Goal: Check status: Check status

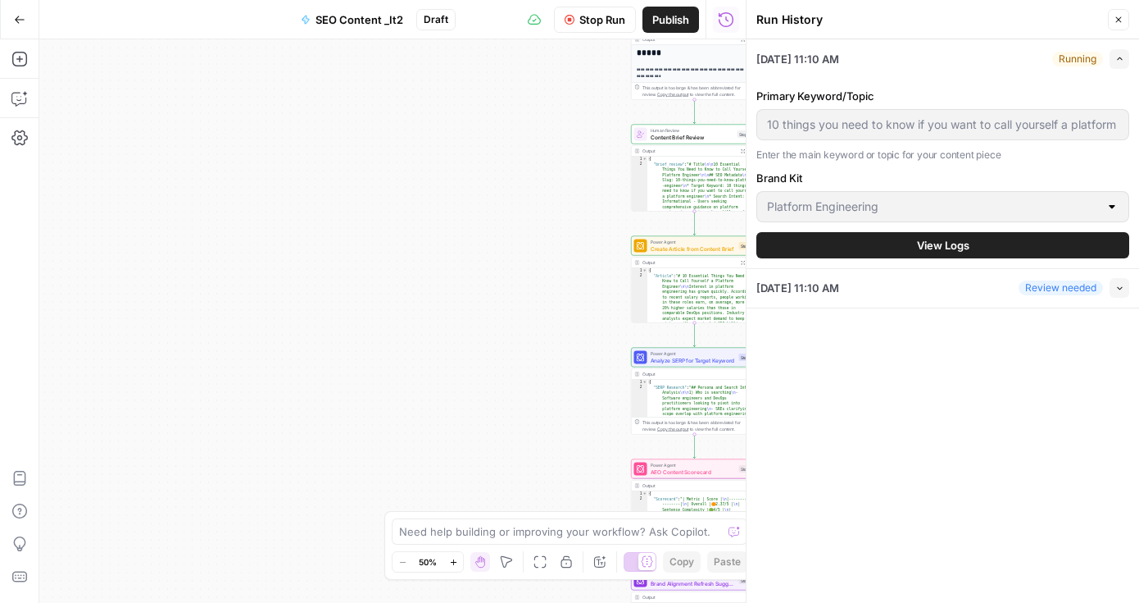
click at [1068, 58] on div "Running" at bounding box center [1078, 59] width 51 height 15
click at [492, 127] on div "Workflow Set Inputs Inputs Integration Initial Progress Update Step 22 Output E…" at bounding box center [392, 320] width 707 height 563
click at [361, 23] on span "SEO Content _It2" at bounding box center [360, 19] width 88 height 16
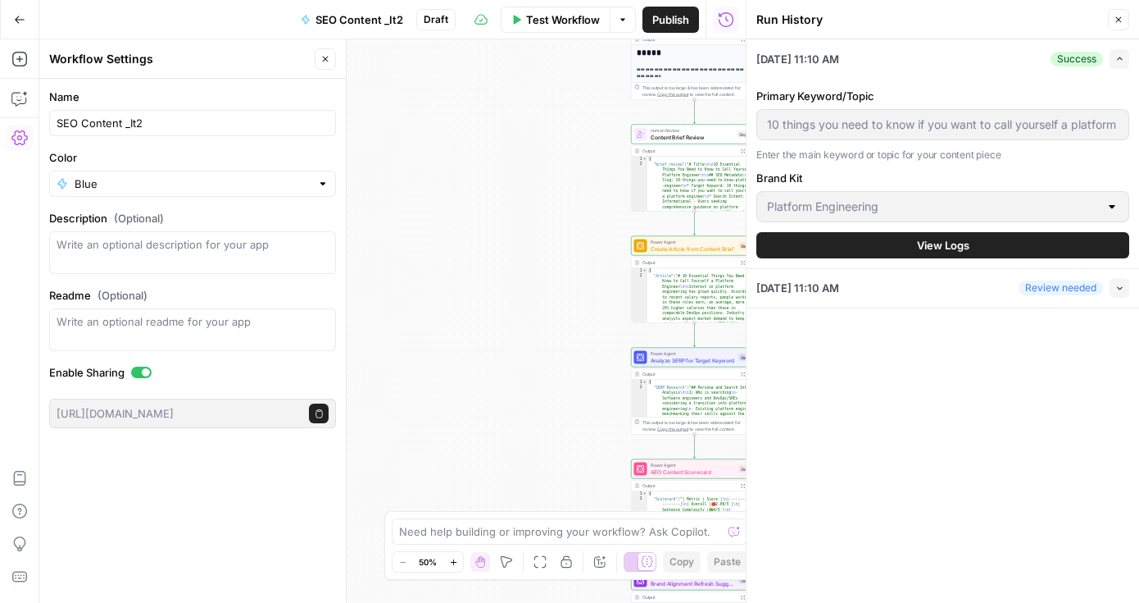
click at [425, 254] on div "Workflow Set Inputs Inputs Integration Initial Progress Update Step 22 Output E…" at bounding box center [392, 320] width 707 height 563
click at [831, 389] on div "[DATE] 11:10 AM Success Expand Primary Keyword/Topic 10 things you need to know…" at bounding box center [943, 320] width 393 height 563
click at [1004, 84] on div "Primary Keyword/Topic 10 things you need to know if you want to call yourself a…" at bounding box center [943, 173] width 373 height 190
click at [1062, 66] on div "Success Expand" at bounding box center [1090, 59] width 79 height 20
click at [1071, 61] on div "Success" at bounding box center [1077, 59] width 52 height 15
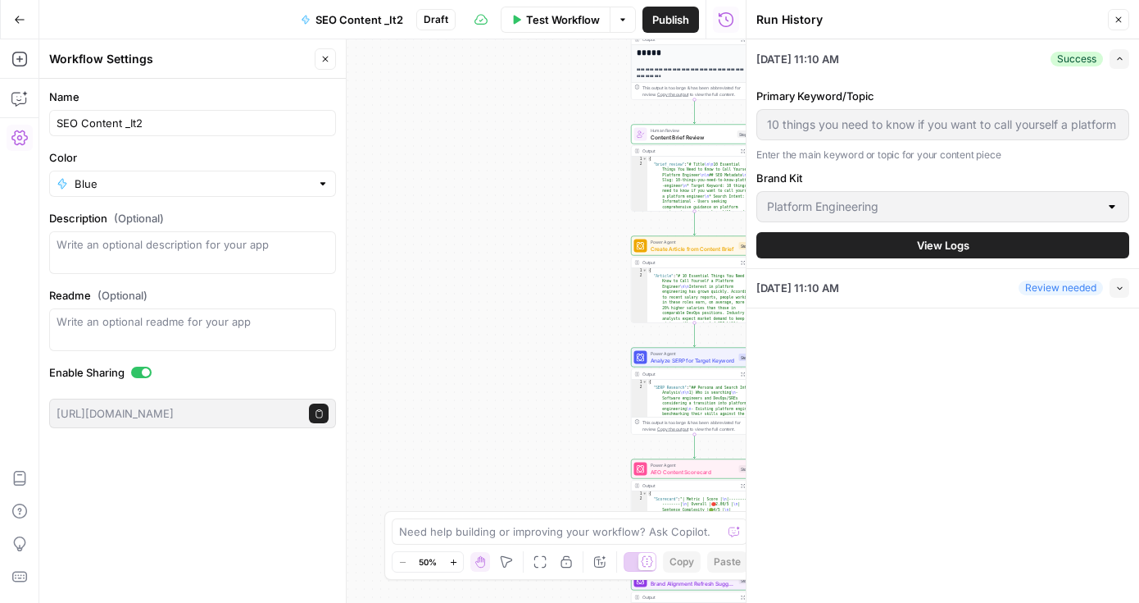
click at [1071, 61] on div "Success" at bounding box center [1077, 59] width 52 height 15
click at [1123, 59] on icon "button" at bounding box center [1120, 58] width 9 height 9
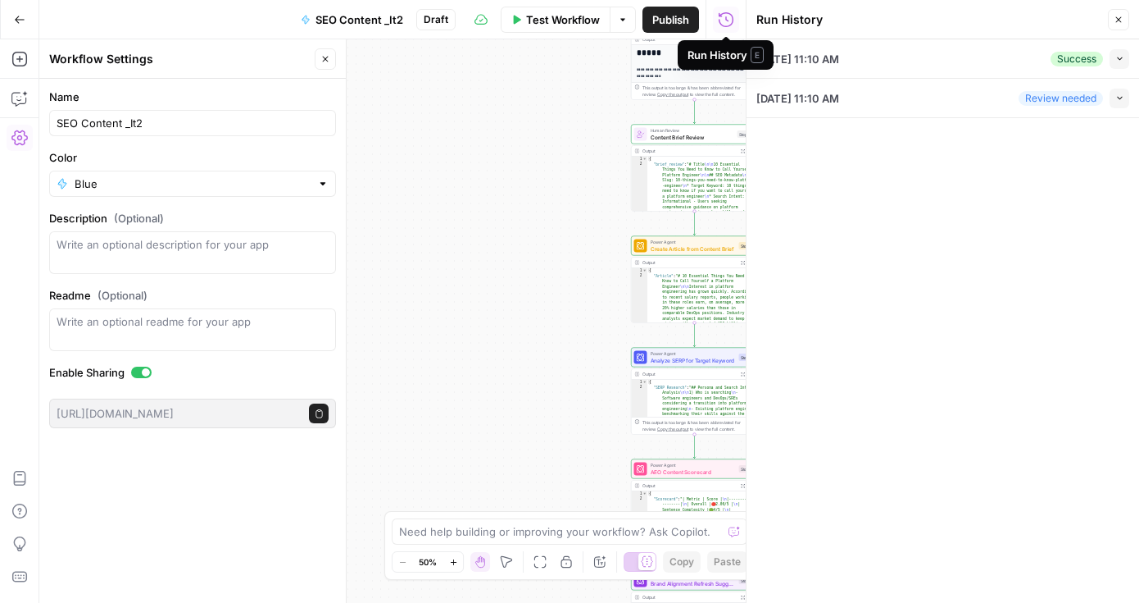
click at [1079, 100] on div "Review needed" at bounding box center [1061, 98] width 84 height 15
click at [1082, 64] on div "Success" at bounding box center [1077, 59] width 52 height 15
click at [1127, 57] on button "Collapse" at bounding box center [1120, 59] width 20 height 20
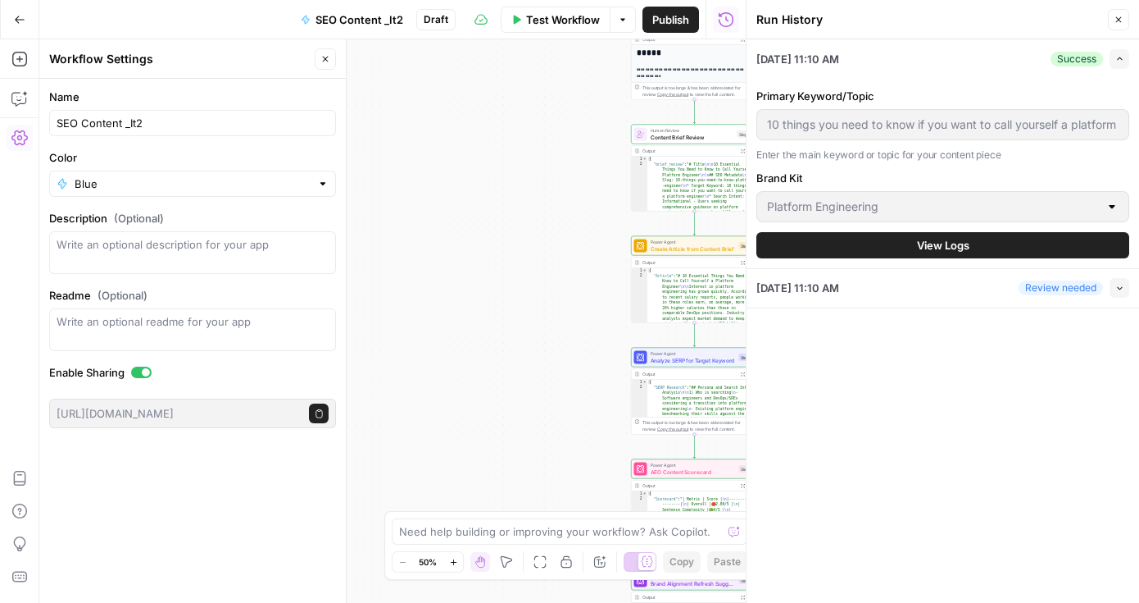
click at [930, 246] on span "View Logs" at bounding box center [943, 245] width 52 height 16
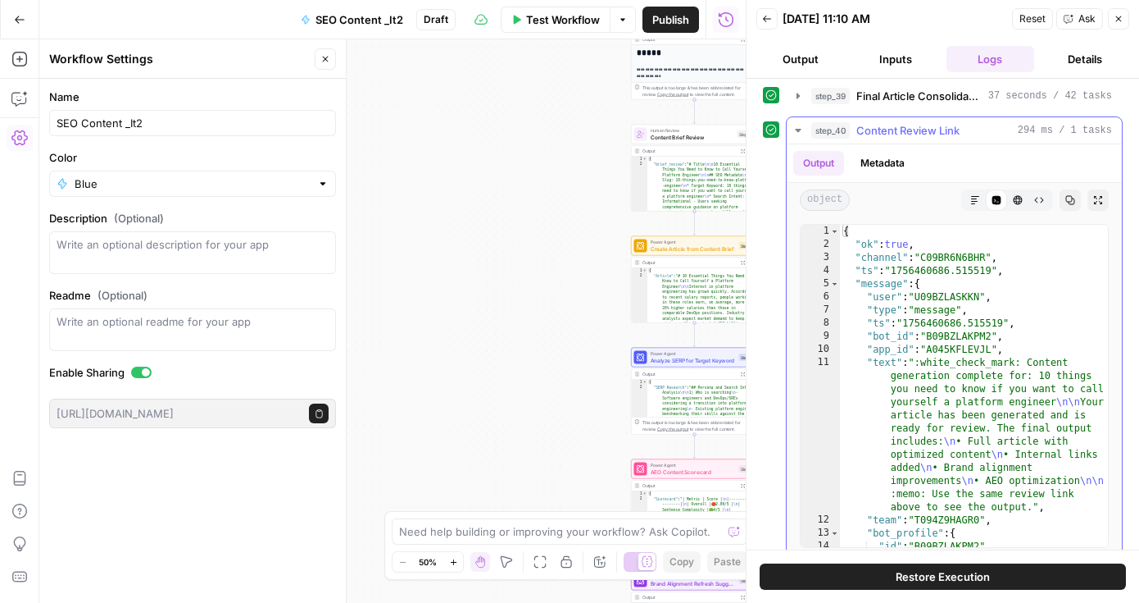
scroll to position [363, 0]
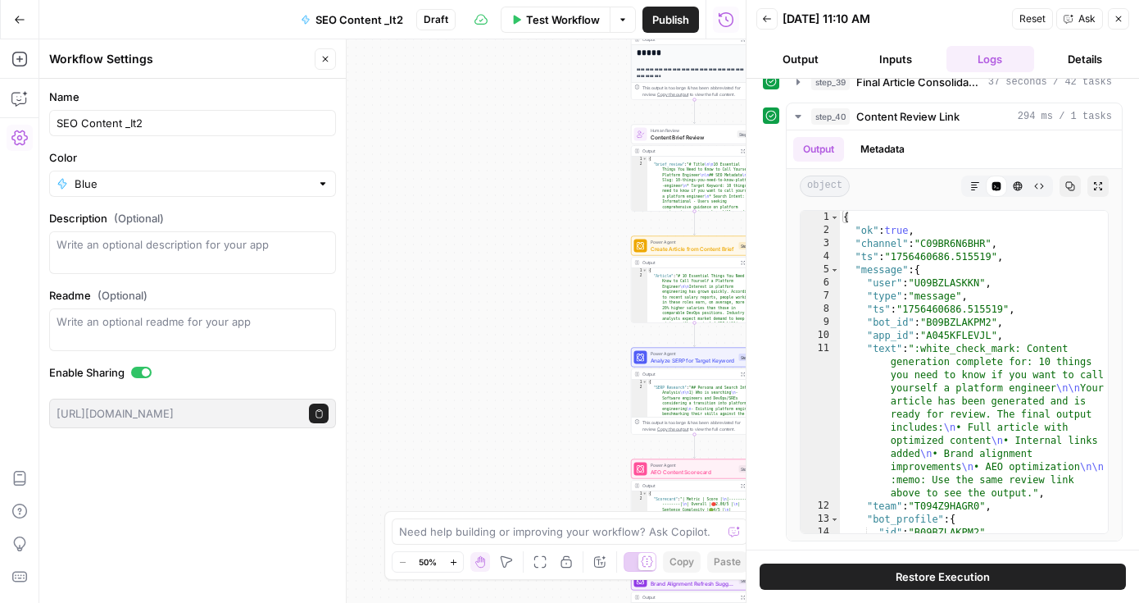
click at [450, 187] on div "Workflow Set Inputs Inputs Integration Initial Progress Update Step 22 Output E…" at bounding box center [392, 320] width 707 height 563
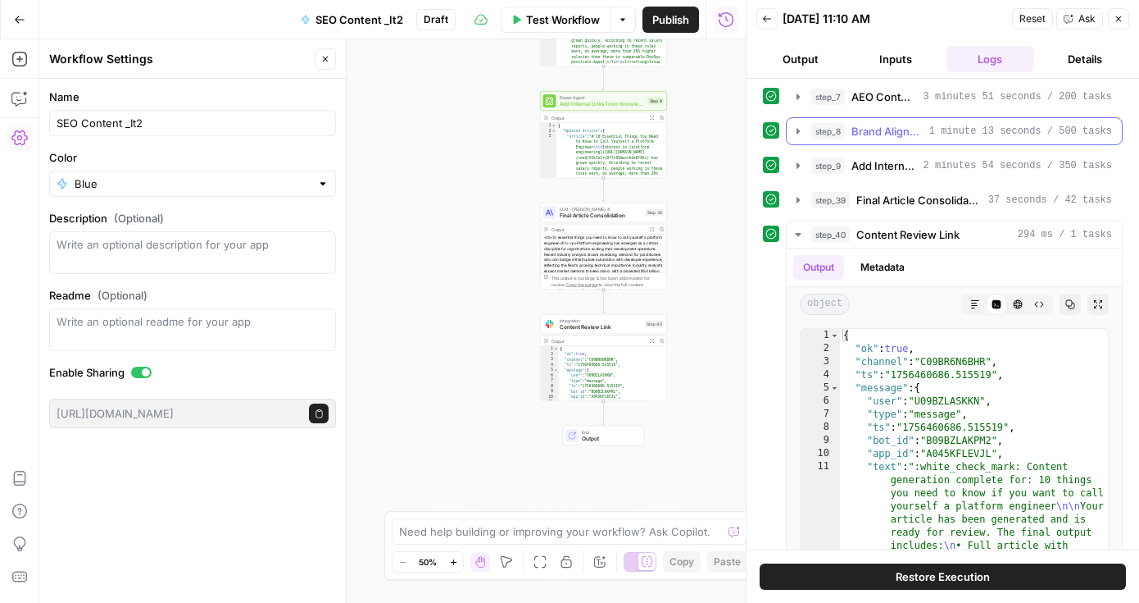
scroll to position [243, 0]
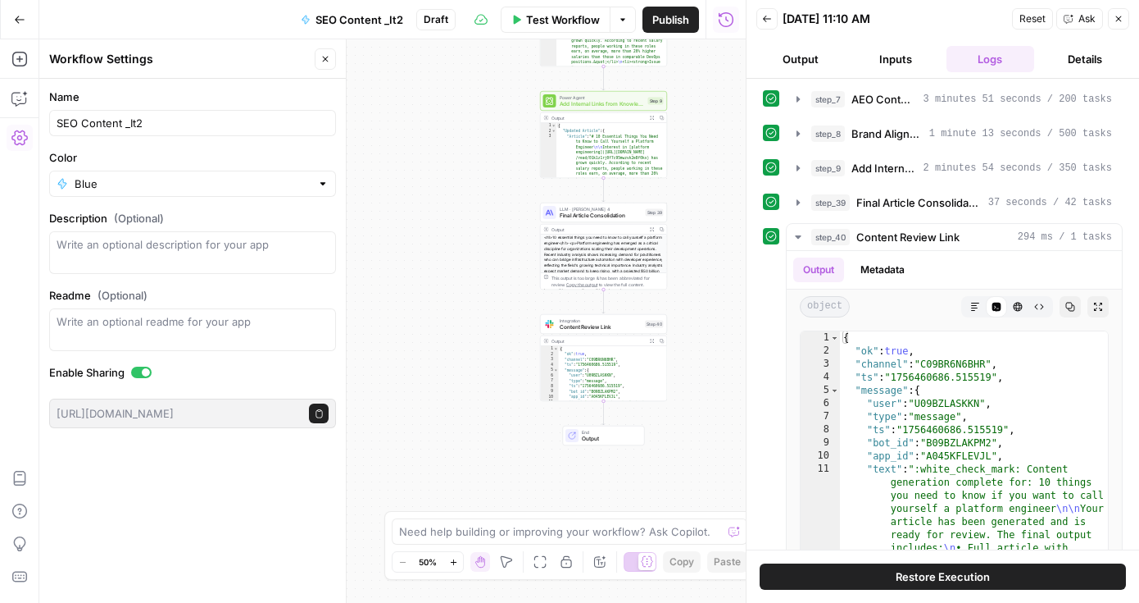
click at [1094, 62] on button "Details" at bounding box center [1085, 59] width 89 height 26
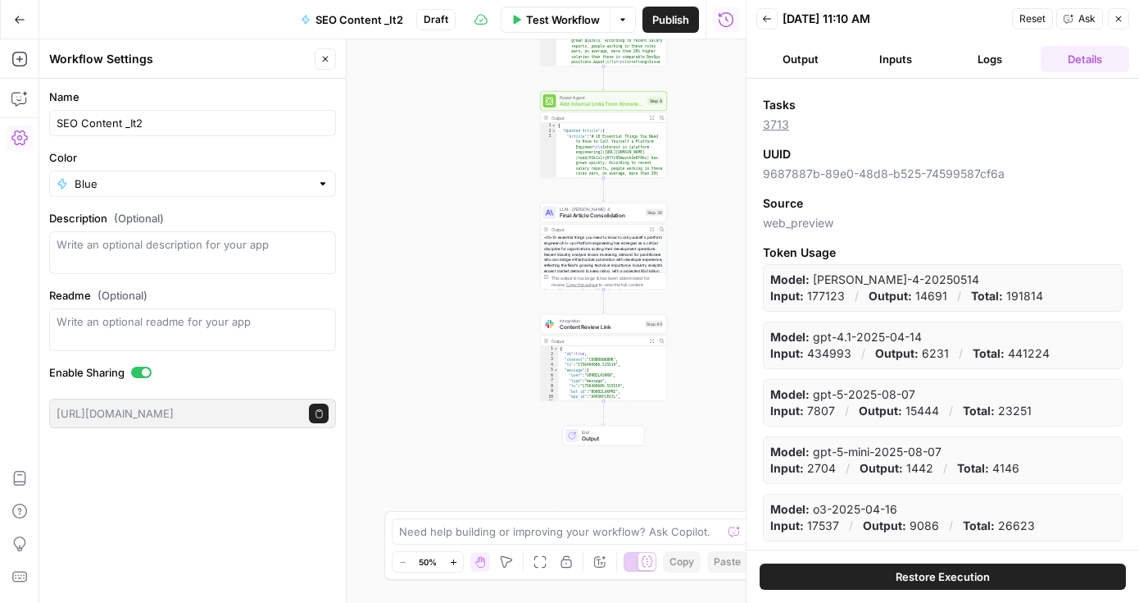
scroll to position [0, 0]
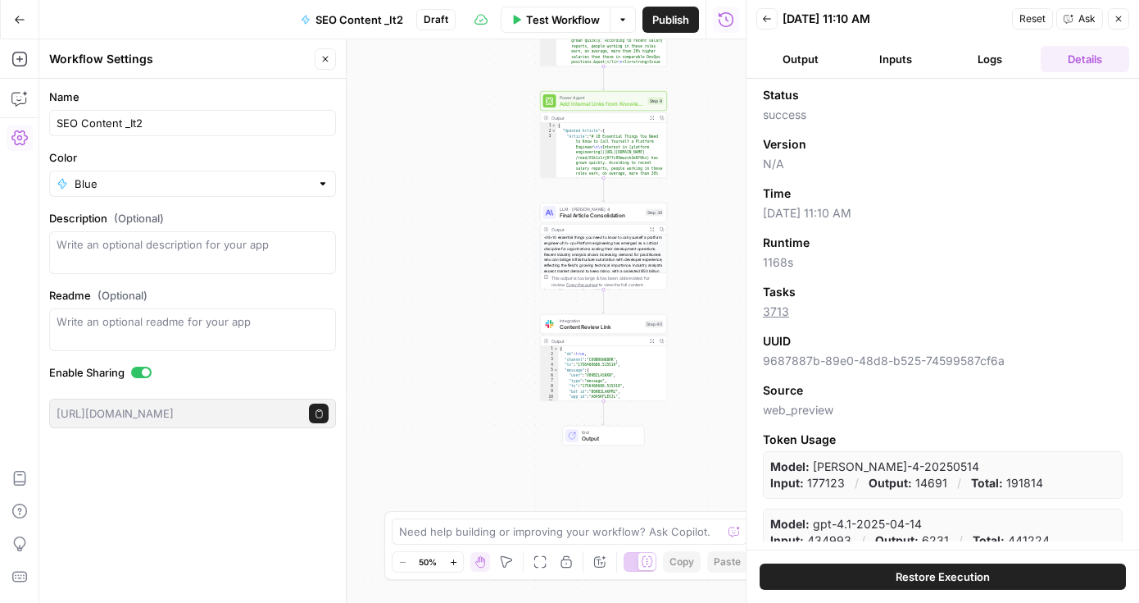
click at [796, 47] on button "Output" at bounding box center [801, 59] width 89 height 26
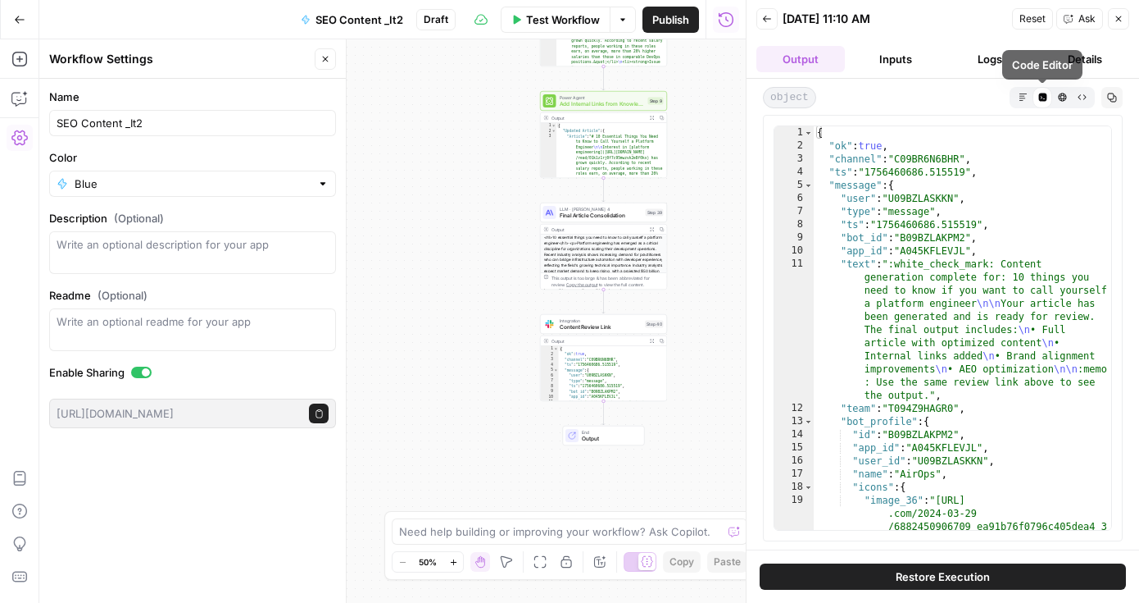
click at [1021, 98] on icon "button" at bounding box center [1023, 97] width 9 height 9
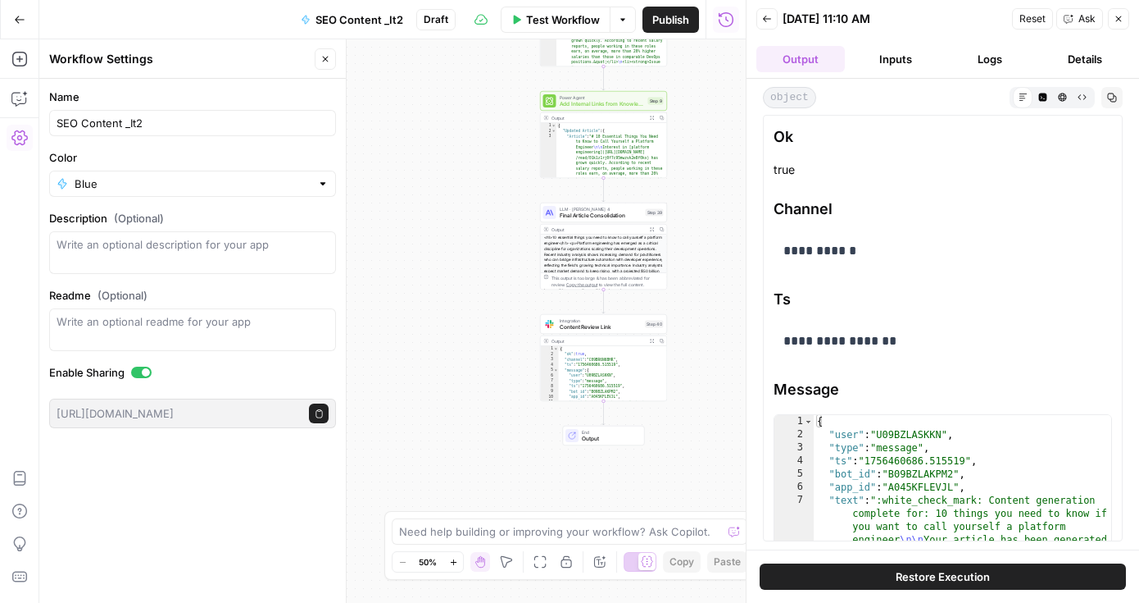
click at [1042, 100] on icon "button" at bounding box center [1043, 97] width 8 height 8
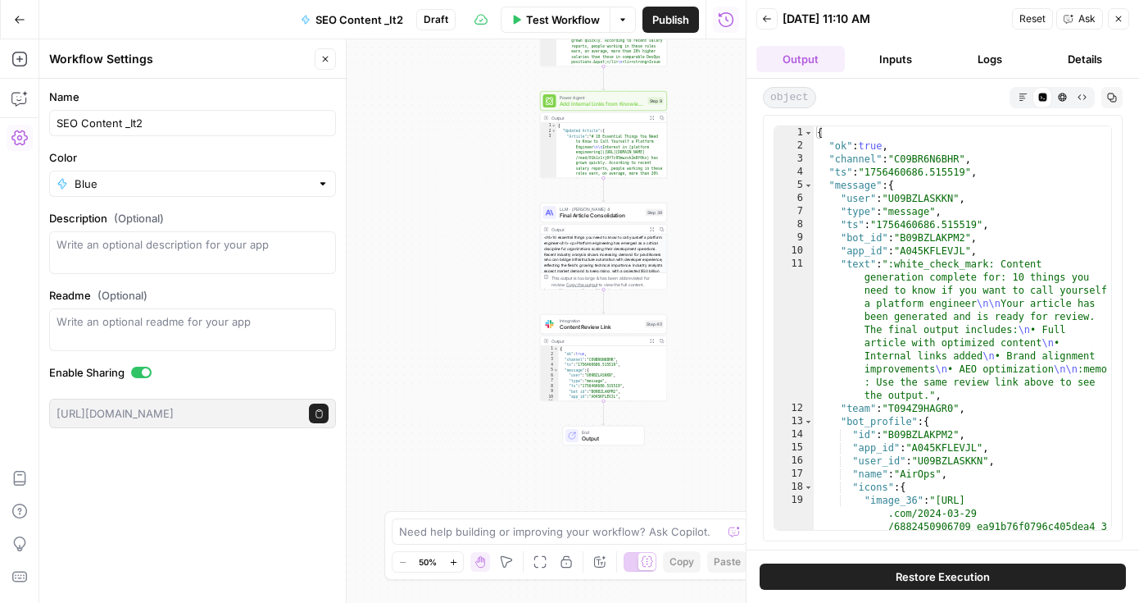
click at [1063, 98] on icon "button" at bounding box center [1062, 97] width 8 height 8
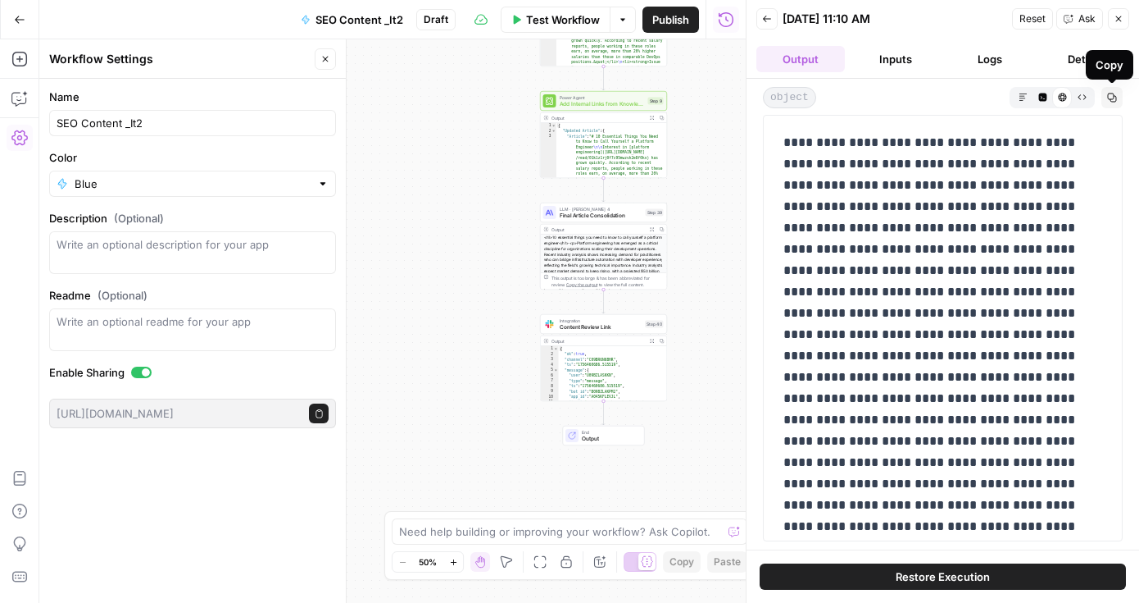
click at [1111, 98] on icon "button" at bounding box center [1112, 98] width 10 height 10
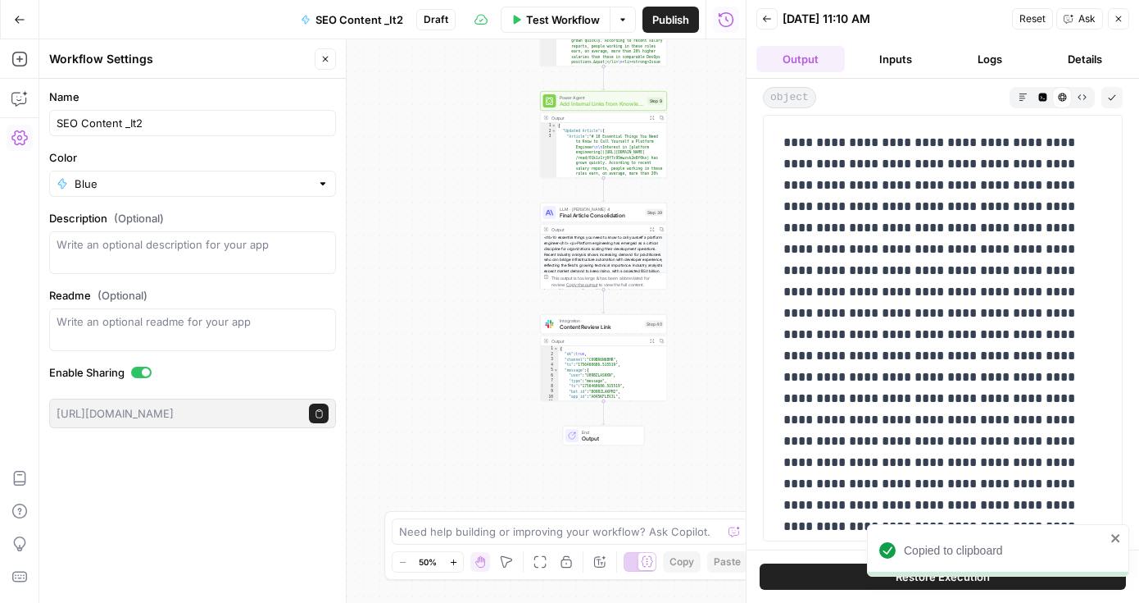
click at [1030, 95] on button "Markdown" at bounding box center [1023, 97] width 20 height 20
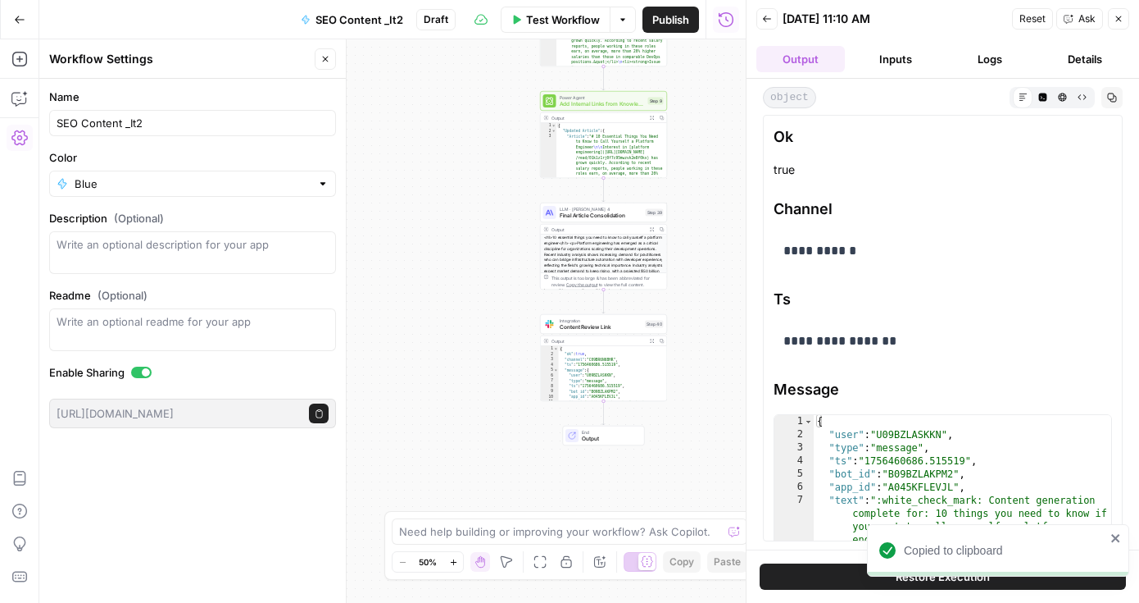
click at [348, 18] on span "SEO Content _It2" at bounding box center [360, 19] width 88 height 16
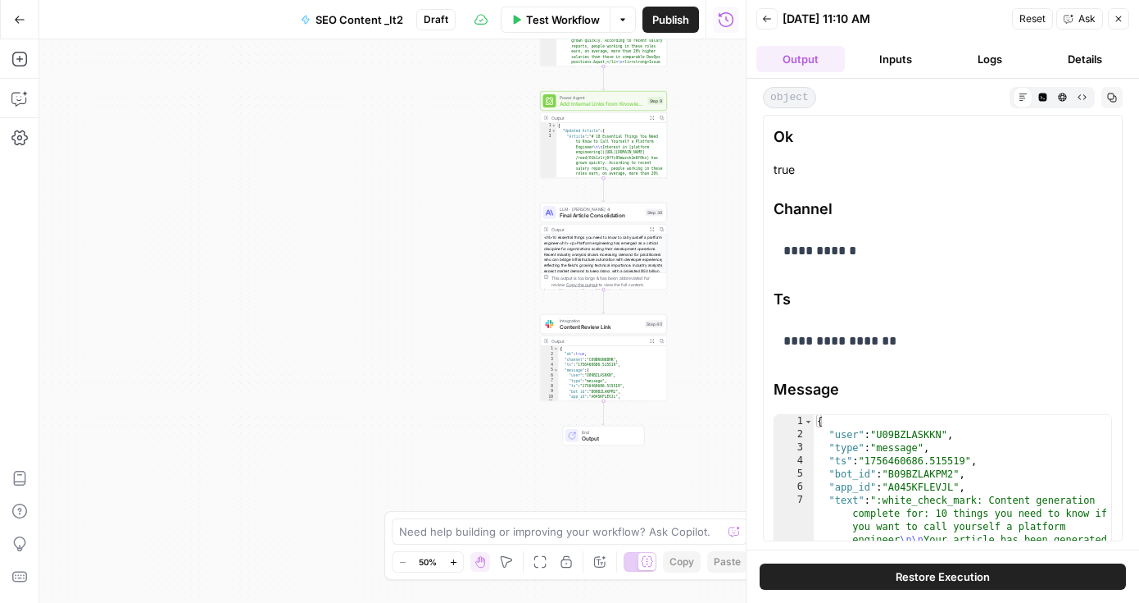
click at [22, 19] on icon "button" at bounding box center [20, 19] width 10 height 7
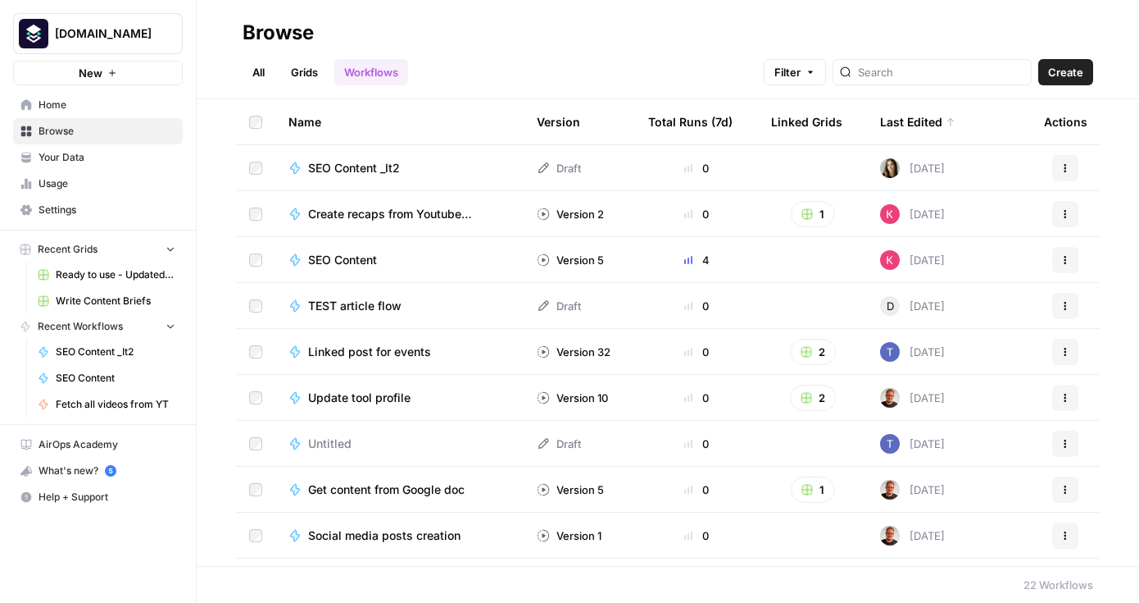
click at [374, 163] on span "SEO Content _It2" at bounding box center [354, 168] width 92 height 16
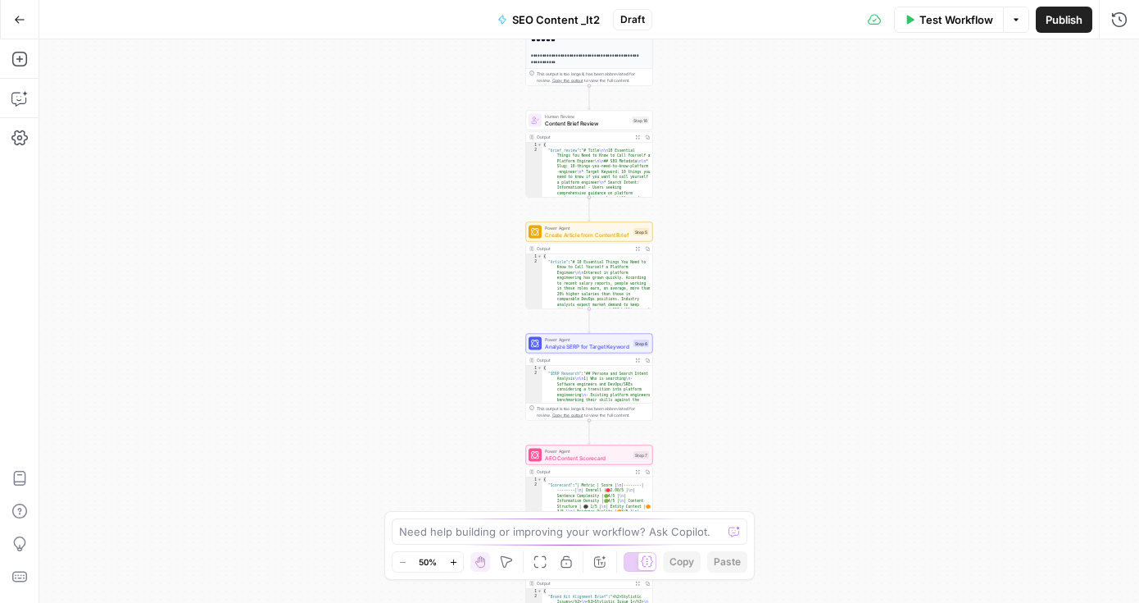
click at [19, 19] on icon "button" at bounding box center [20, 19] width 10 height 7
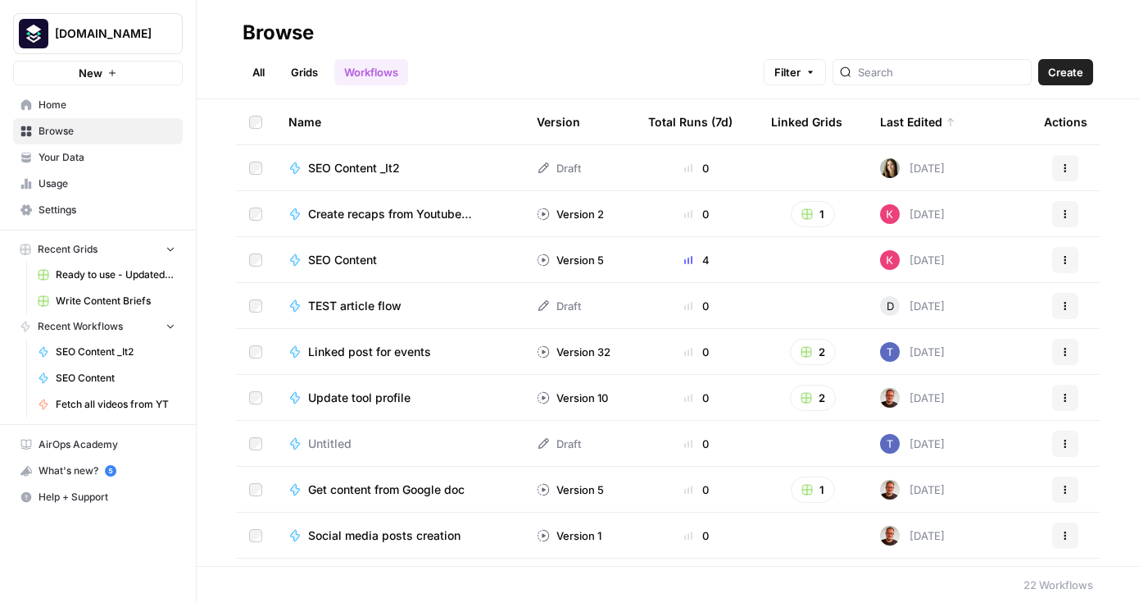
click at [302, 67] on link "Grids" at bounding box center [304, 72] width 47 height 26
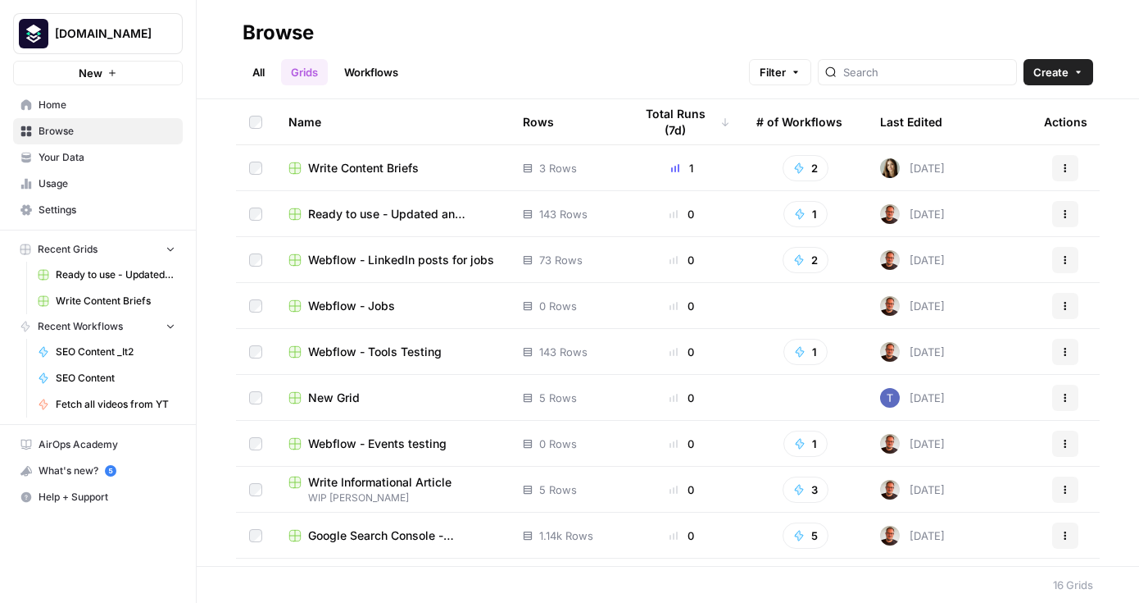
click at [259, 71] on link "All" at bounding box center [259, 72] width 32 height 26
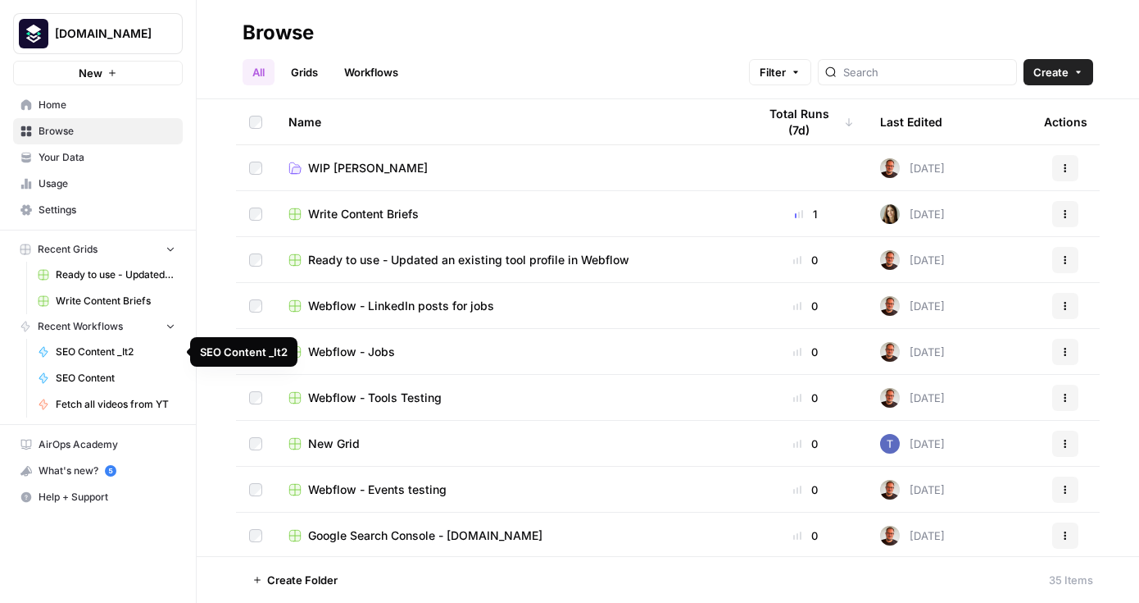
click at [127, 350] on span "SEO Content _It2" at bounding box center [116, 351] width 120 height 15
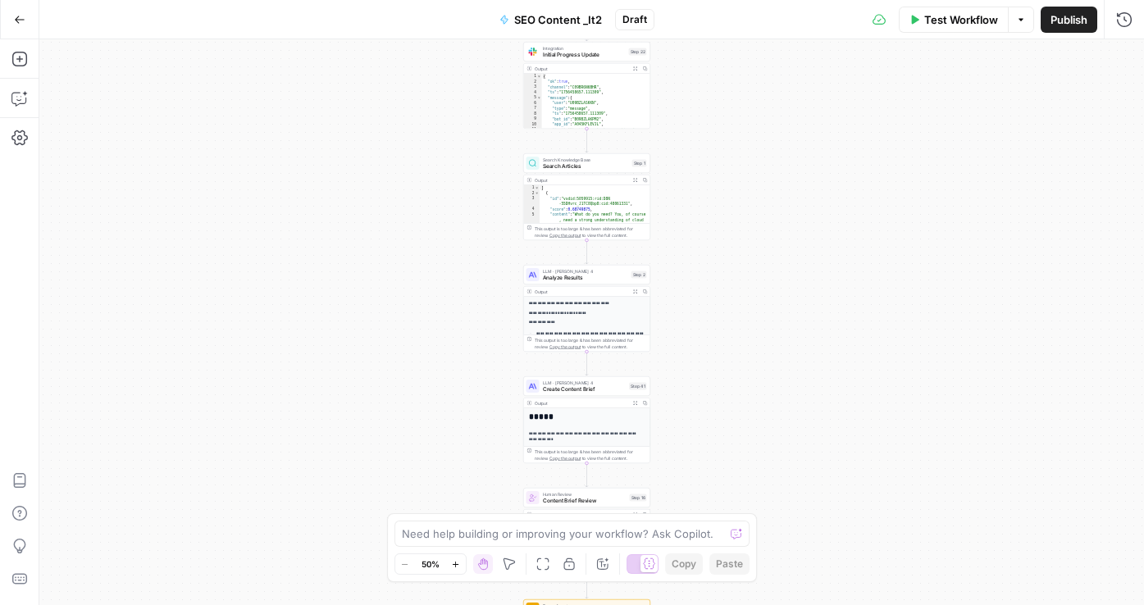
click at [1020, 25] on button "Options" at bounding box center [1020, 20] width 26 height 26
click at [912, 176] on div "Workflow Set Inputs Inputs Integration Initial Progress Update Step 22 Output E…" at bounding box center [591, 322] width 1104 height 566
click at [17, 18] on icon "button" at bounding box center [19, 19] width 11 height 11
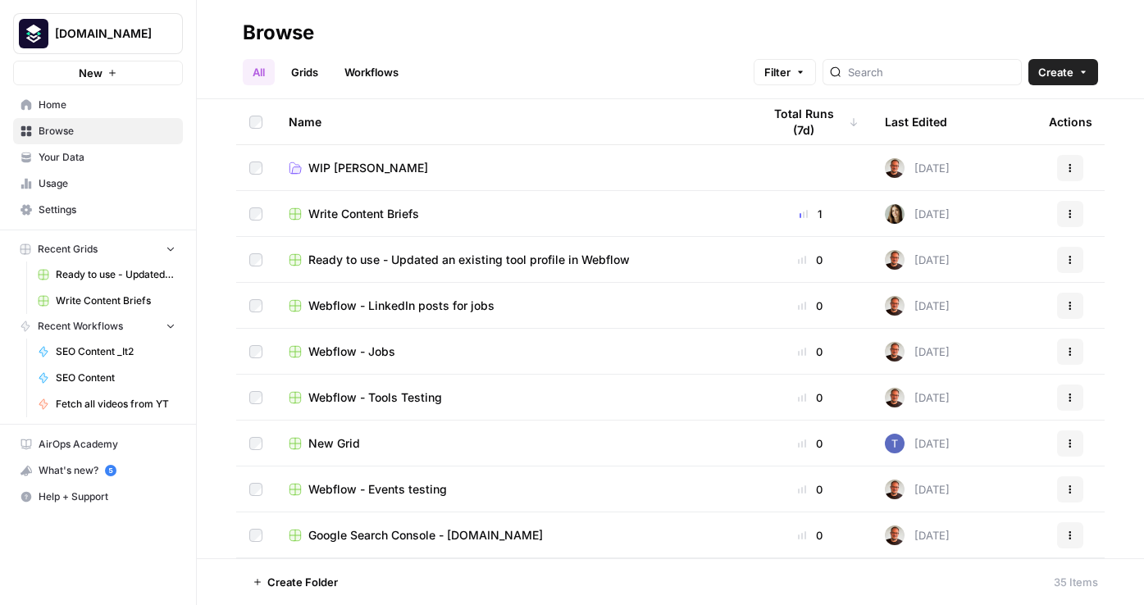
click at [303, 71] on link "Grids" at bounding box center [304, 72] width 47 height 26
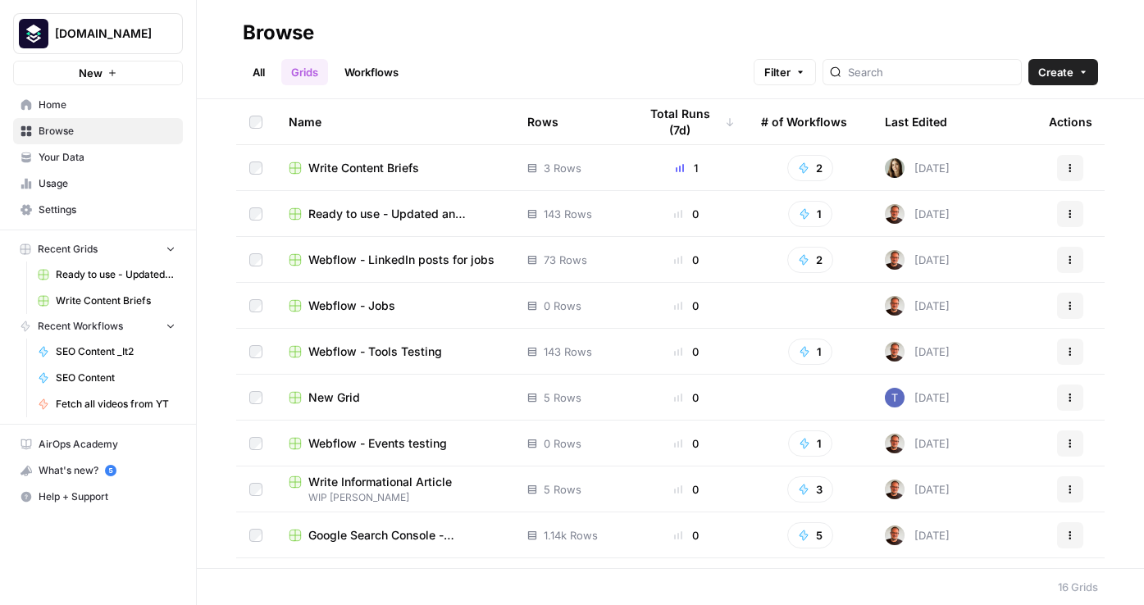
click at [359, 57] on div "All Grids Workflows Filter Create" at bounding box center [670, 65] width 855 height 39
click at [369, 75] on link "Workflows" at bounding box center [371, 72] width 74 height 26
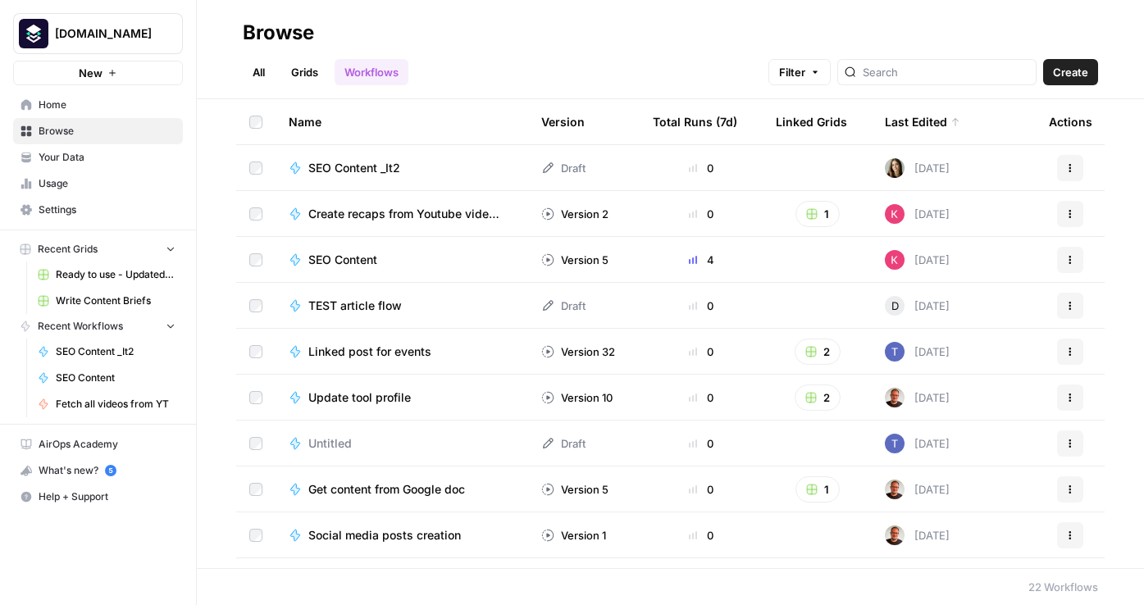
click at [366, 165] on span "SEO Content _It2" at bounding box center [354, 168] width 92 height 16
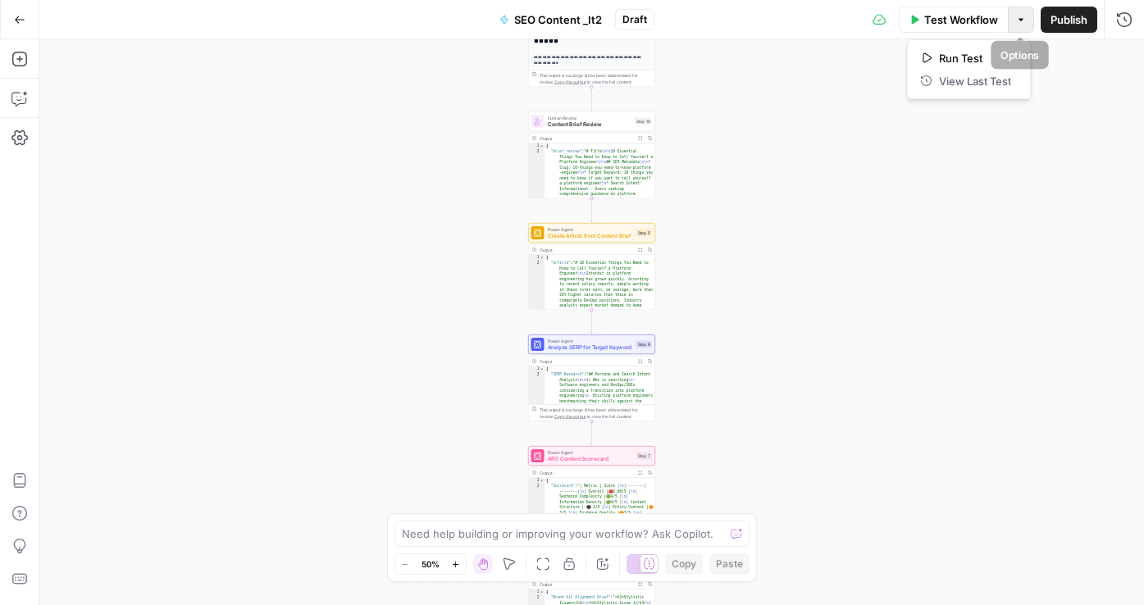
click at [1014, 26] on button "Options" at bounding box center [1020, 20] width 26 height 26
click at [1121, 21] on icon "button" at bounding box center [1124, 19] width 16 height 16
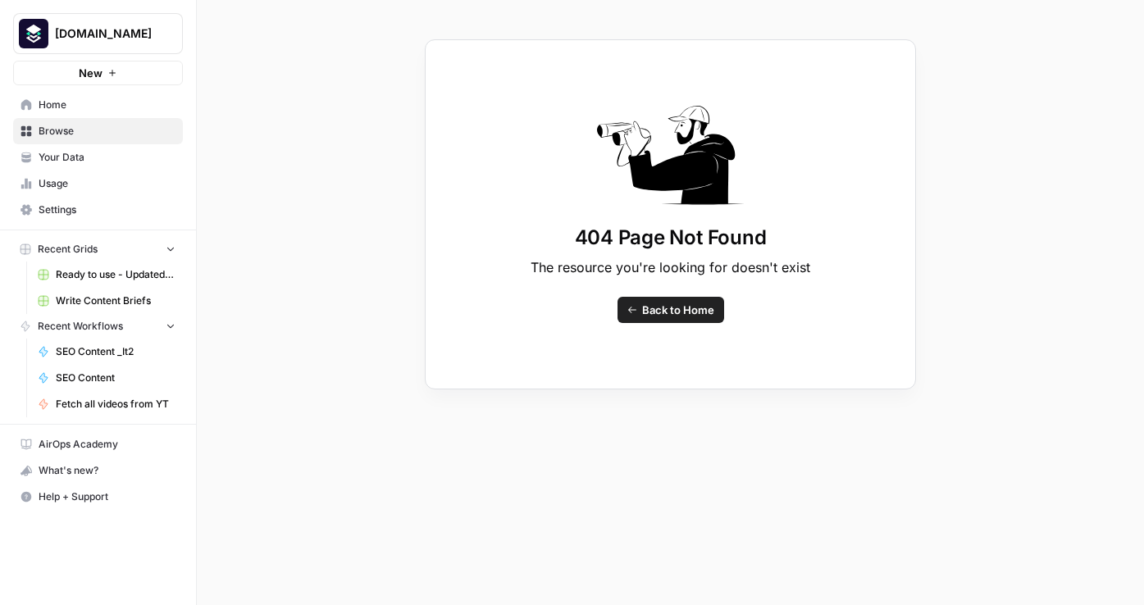
click at [54, 103] on span "Home" at bounding box center [107, 105] width 137 height 15
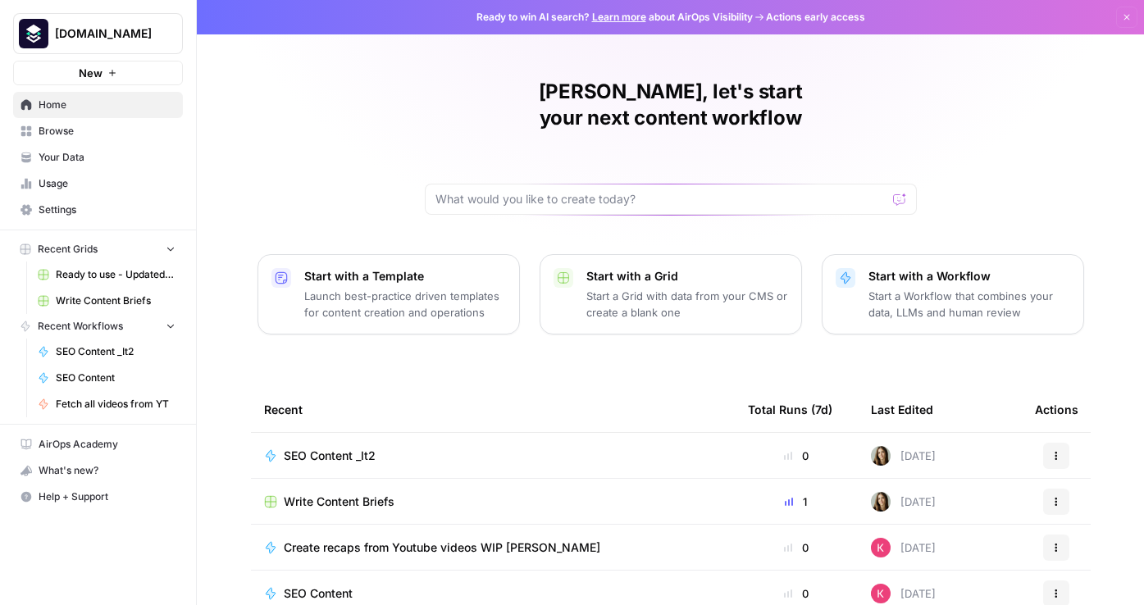
click at [74, 130] on span "Browse" at bounding box center [107, 131] width 137 height 15
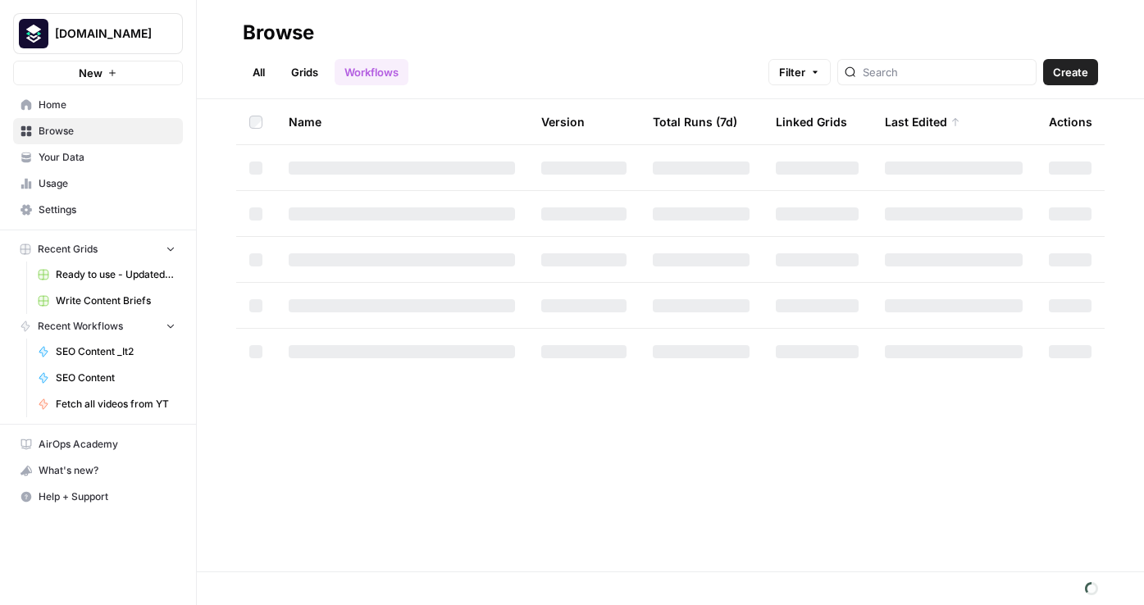
click at [385, 67] on link "Workflows" at bounding box center [371, 72] width 74 height 26
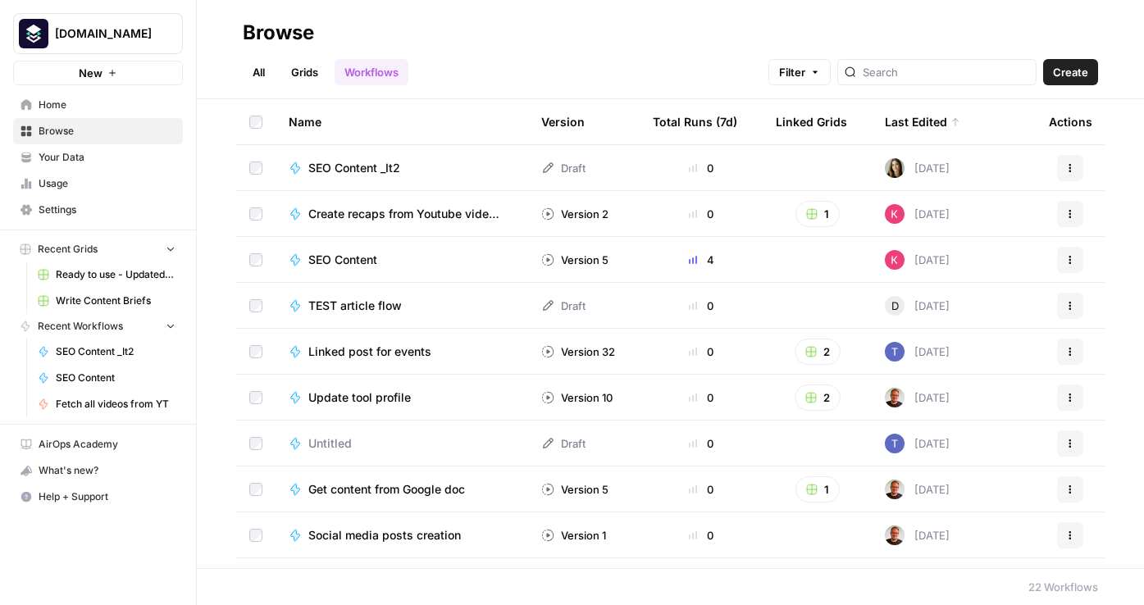
click at [316, 66] on link "Grids" at bounding box center [304, 72] width 47 height 26
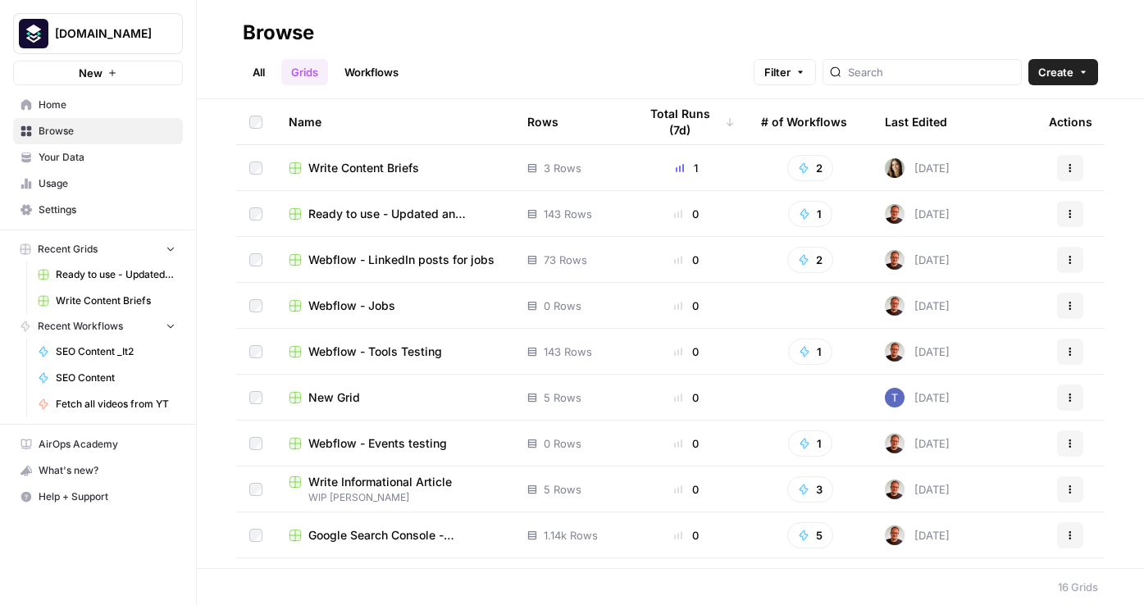
click at [365, 75] on link "Workflows" at bounding box center [371, 72] width 74 height 26
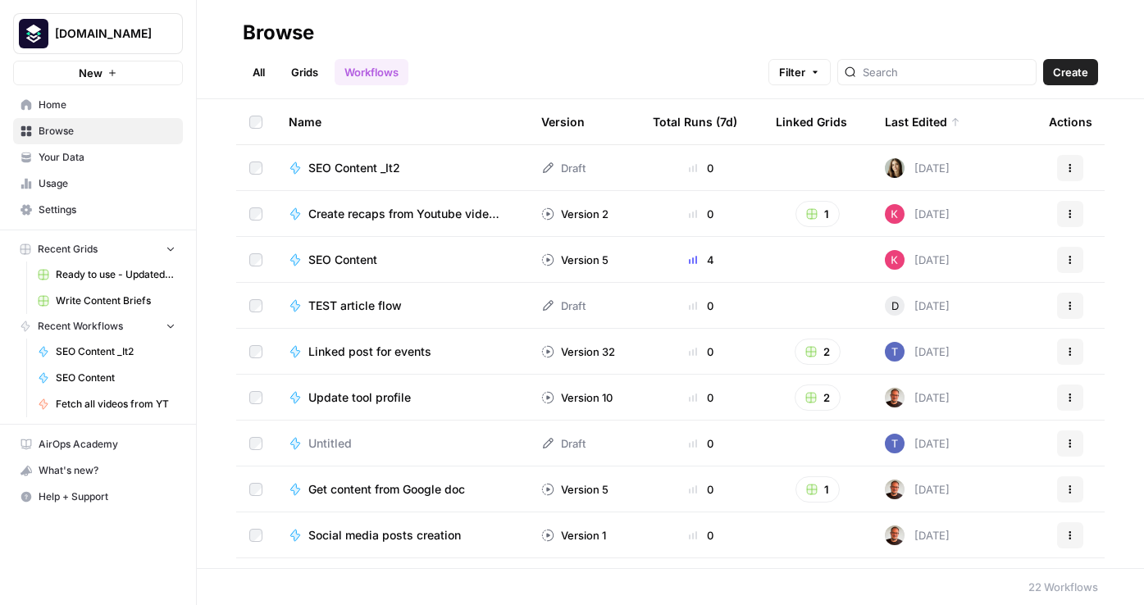
click at [379, 165] on span "SEO Content _It2" at bounding box center [354, 168] width 92 height 16
click at [379, 165] on div "Browse All Grids Workflows Filter Create Name Version Total Runs (7d) Linked Gr…" at bounding box center [670, 302] width 947 height 605
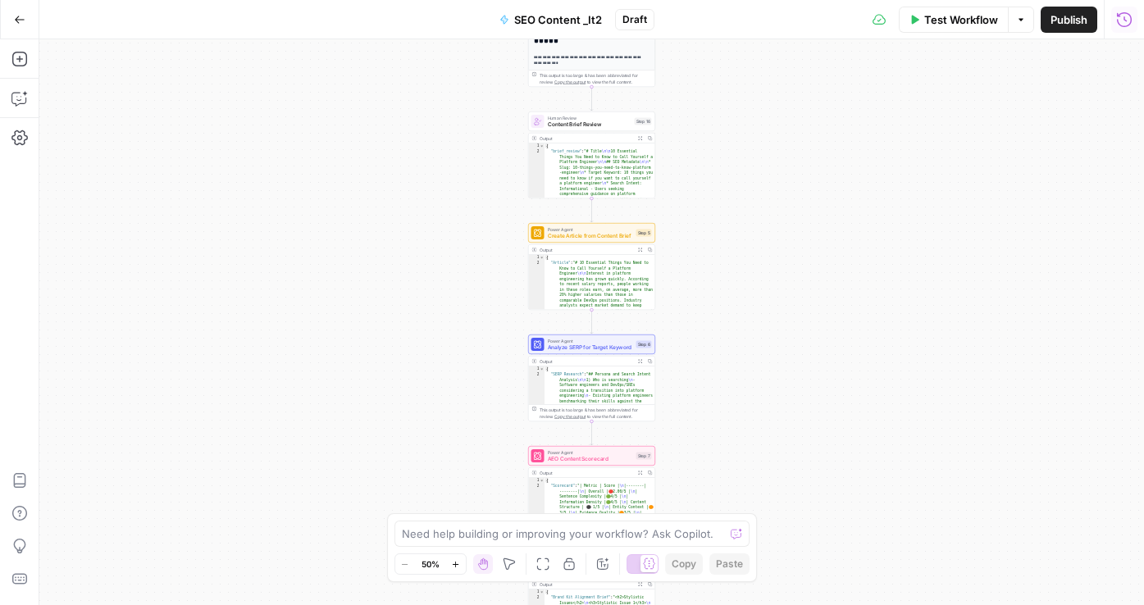
click at [1125, 20] on icon "button" at bounding box center [1124, 19] width 16 height 16
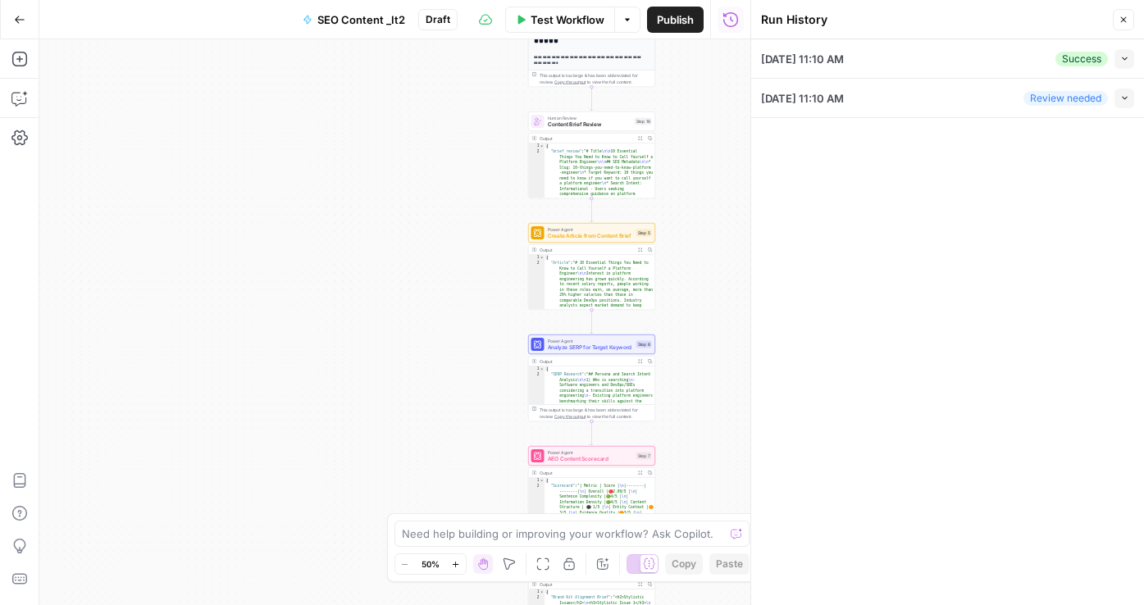
click at [622, 19] on icon "button" at bounding box center [627, 20] width 10 height 10
click at [424, 190] on div "Workflow Set Inputs Inputs Integration Initial Progress Update Step 22 Output E…" at bounding box center [394, 322] width 711 height 566
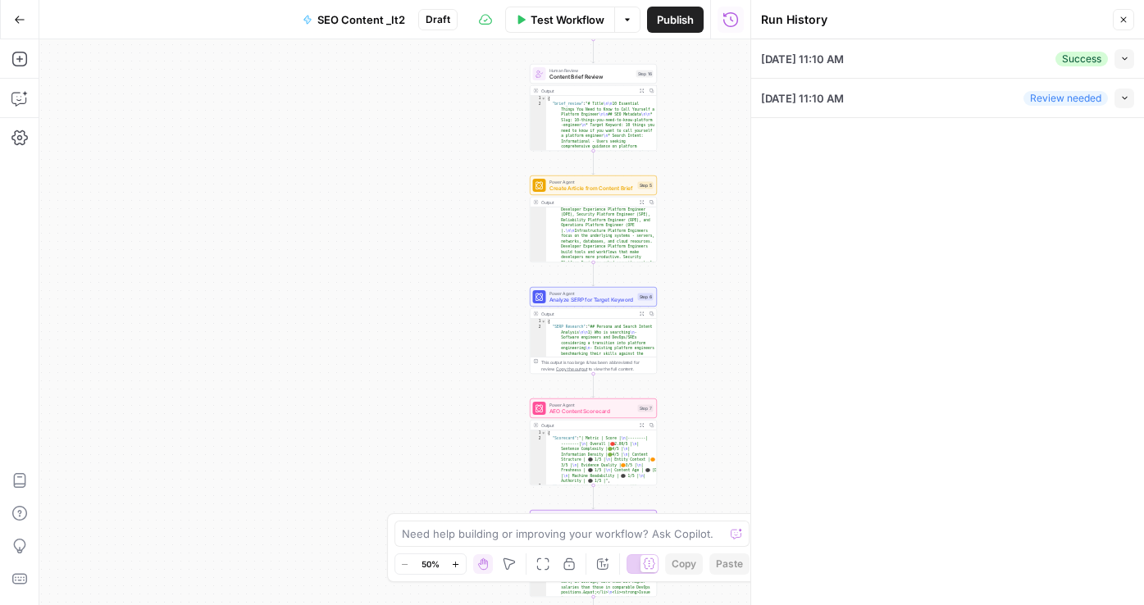
scroll to position [2179, 0]
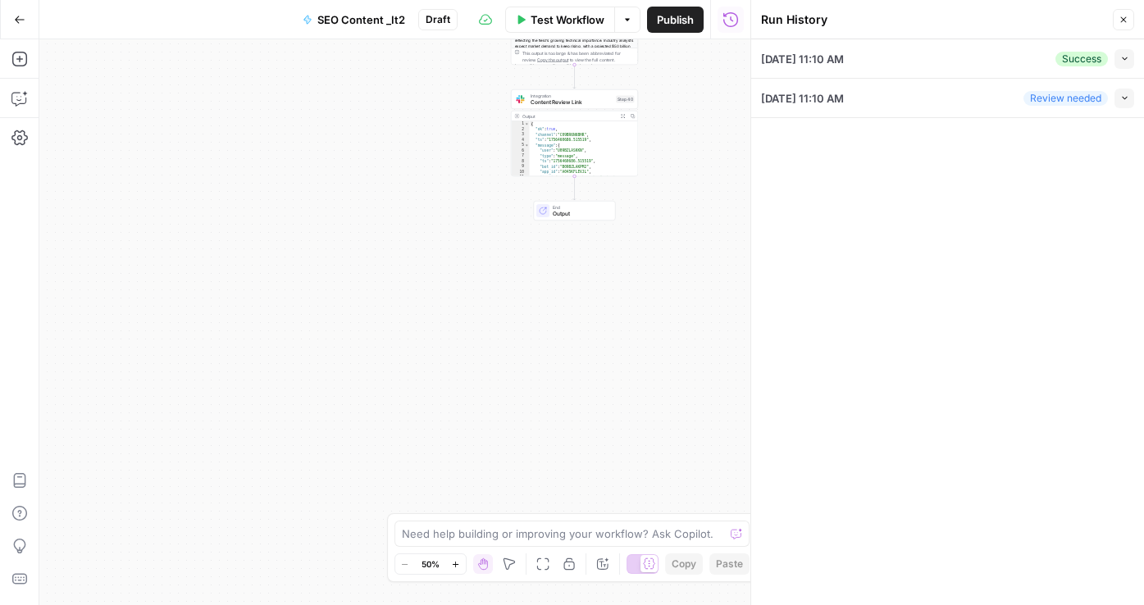
click at [581, 220] on div "Workflow Set Inputs Inputs Integration Initial Progress Update Step 22 Output E…" at bounding box center [394, 322] width 711 height 566
click at [566, 207] on span "End" at bounding box center [580, 206] width 56 height 7
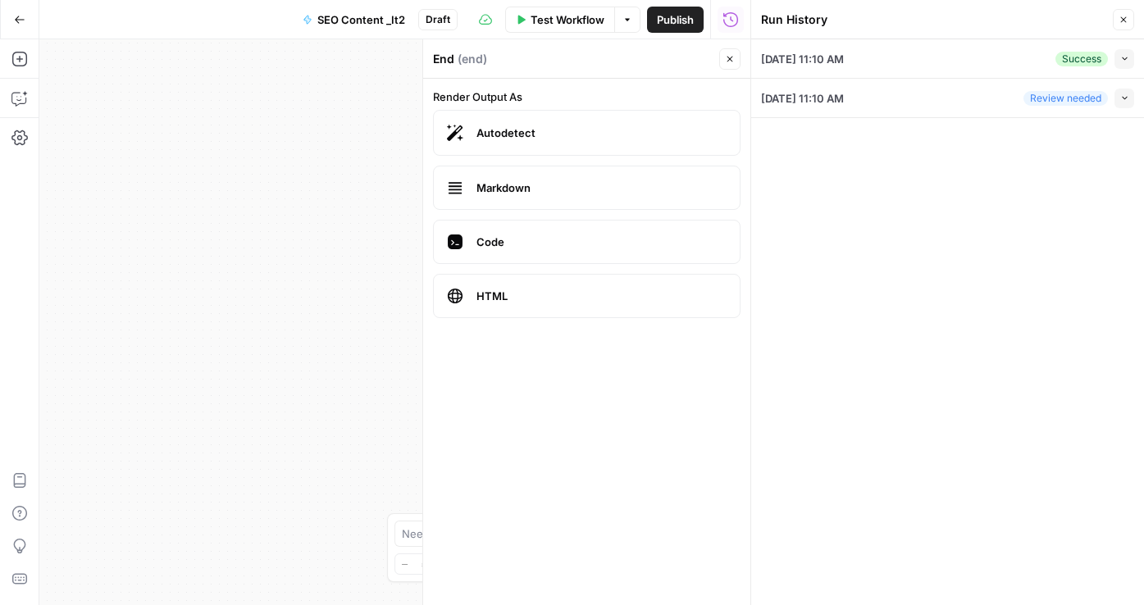
click at [501, 186] on span "Markdown" at bounding box center [601, 188] width 250 height 16
click at [496, 236] on span "Code" at bounding box center [601, 242] width 250 height 16
click at [502, 290] on span "HTML" at bounding box center [601, 296] width 250 height 16
click at [511, 250] on label "Code" at bounding box center [586, 242] width 307 height 44
click at [520, 110] on label "Autodetect" at bounding box center [586, 133] width 307 height 46
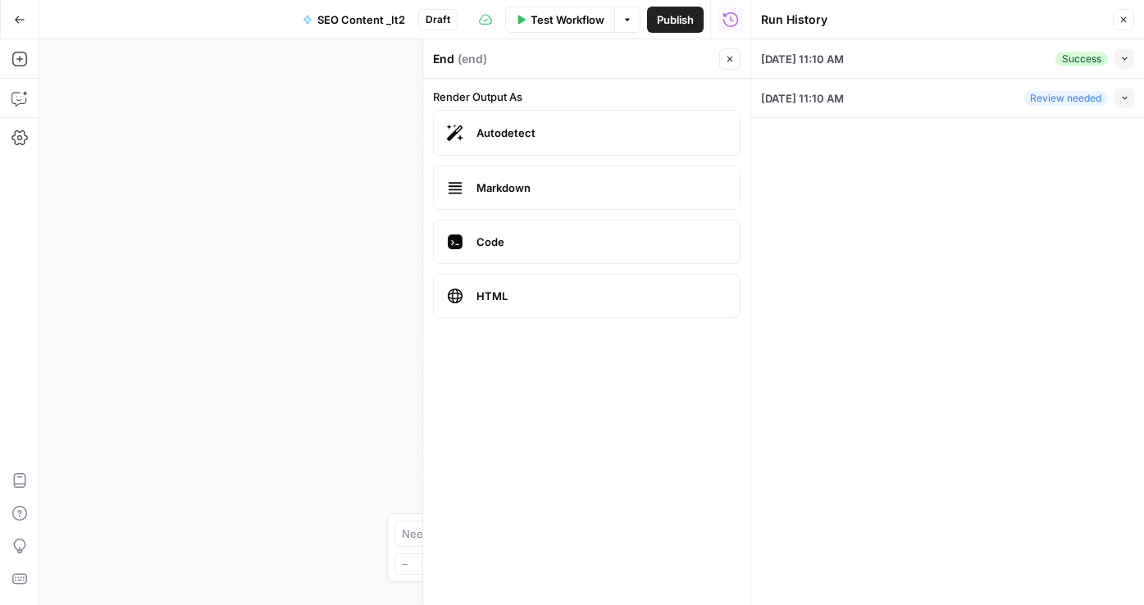
click at [526, 180] on span "Markdown" at bounding box center [601, 188] width 250 height 16
click at [733, 62] on icon "button" at bounding box center [730, 59] width 10 height 10
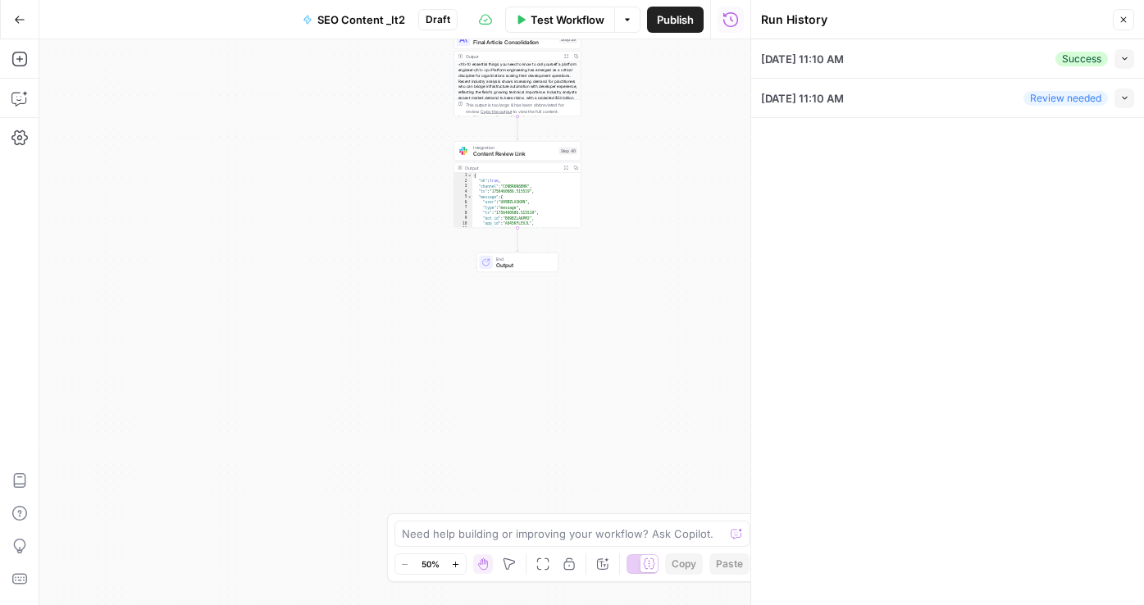
click at [1125, 59] on icon "button" at bounding box center [1124, 58] width 9 height 9
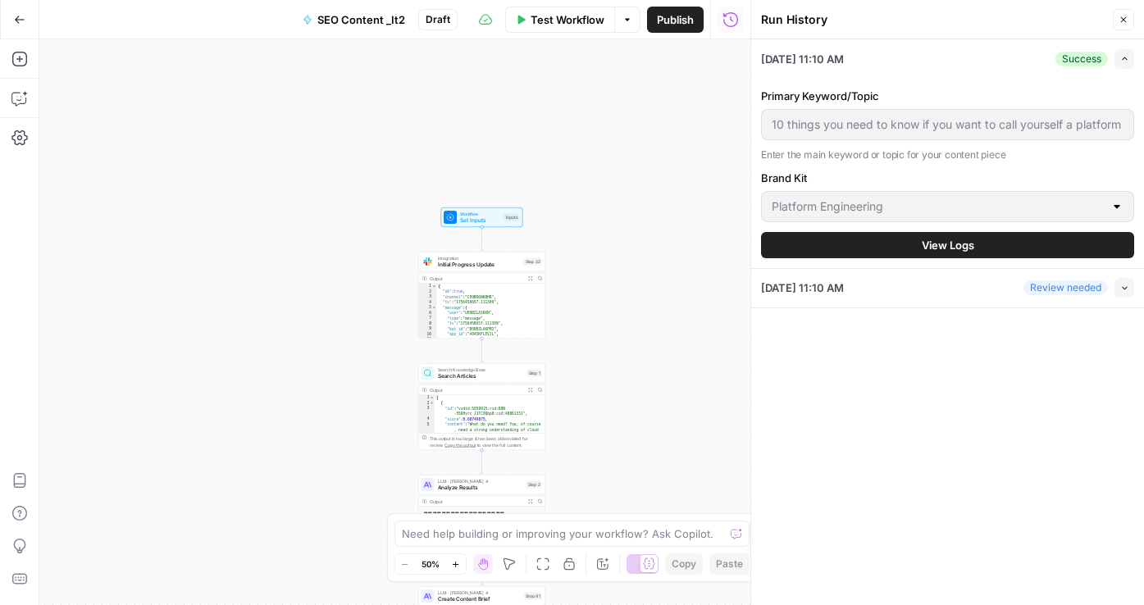
click at [948, 234] on button "View Logs" at bounding box center [947, 245] width 373 height 26
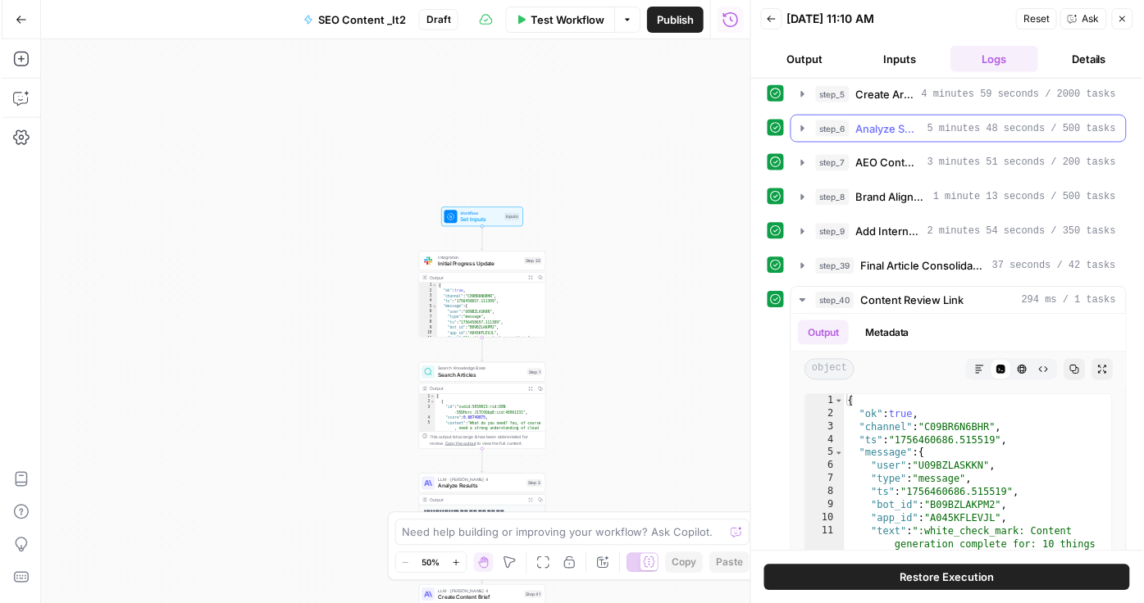
scroll to position [361, 0]
